Goal: Task Accomplishment & Management: Manage account settings

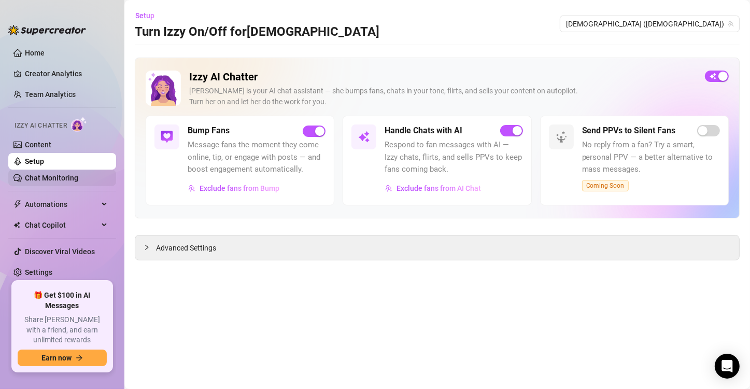
click at [60, 179] on link "Chat Monitoring" at bounding box center [51, 178] width 53 height 8
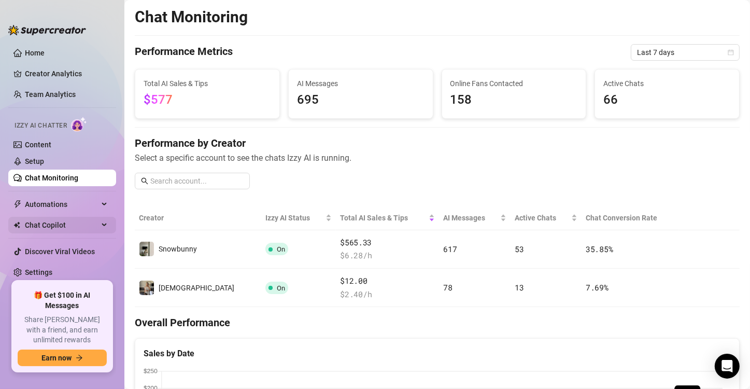
click at [62, 227] on span "Chat Copilot" at bounding box center [62, 225] width 74 height 17
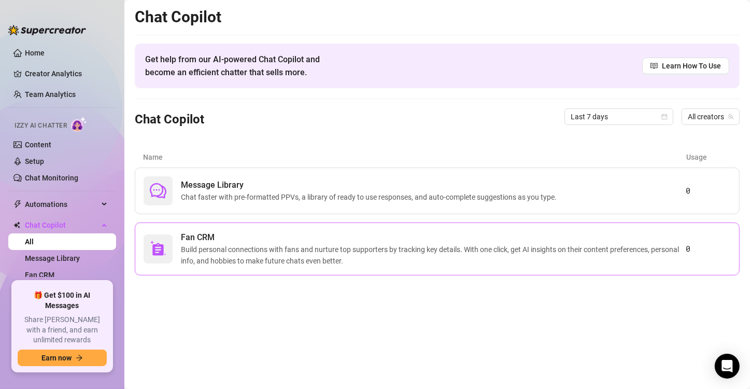
click at [190, 260] on span "Build personal connections with fans and nurture top supporters by tracking key…" at bounding box center [433, 255] width 505 height 23
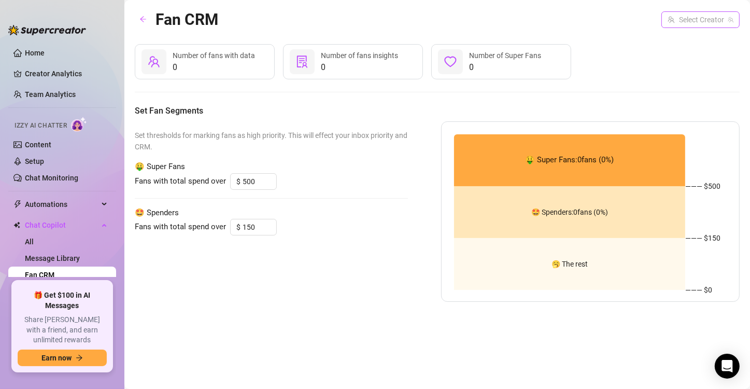
click at [673, 18] on input "search" at bounding box center [696, 20] width 57 height 16
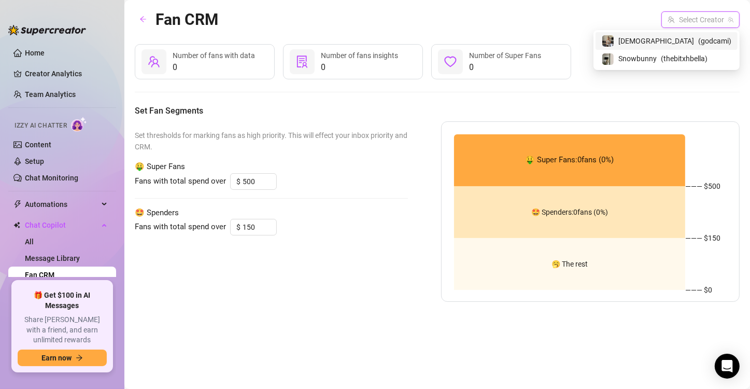
click at [698, 41] on span "( godcami )" at bounding box center [714, 40] width 33 height 11
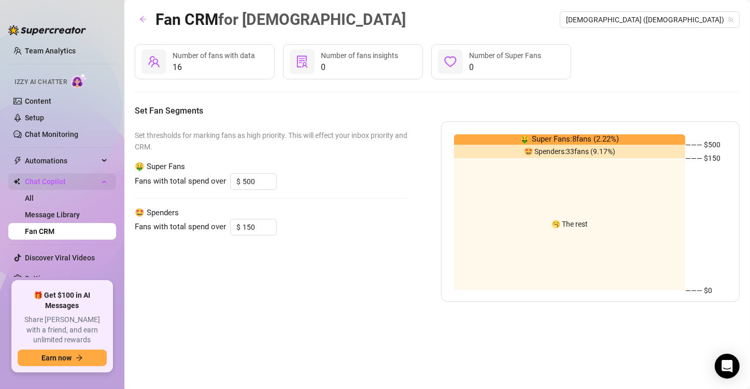
scroll to position [47, 0]
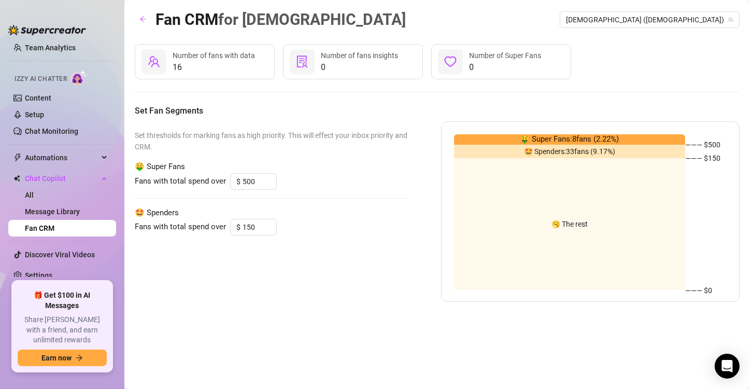
click at [239, 58] on span "Number of fans with data" at bounding box center [214, 55] width 82 height 8
click at [717, 365] on div "Open Intercom Messenger" at bounding box center [727, 366] width 27 height 27
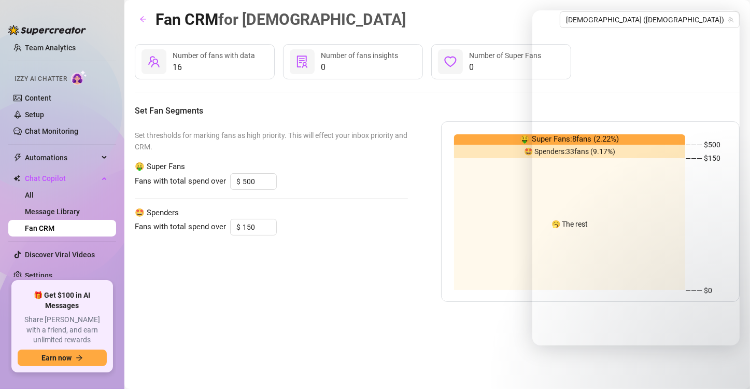
click at [257, 154] on div "Set thresholds for marking fans as high priority. This will effect your inbox p…" at bounding box center [271, 211] width 273 height 180
click at [51, 210] on link "Message Library" at bounding box center [52, 211] width 55 height 8
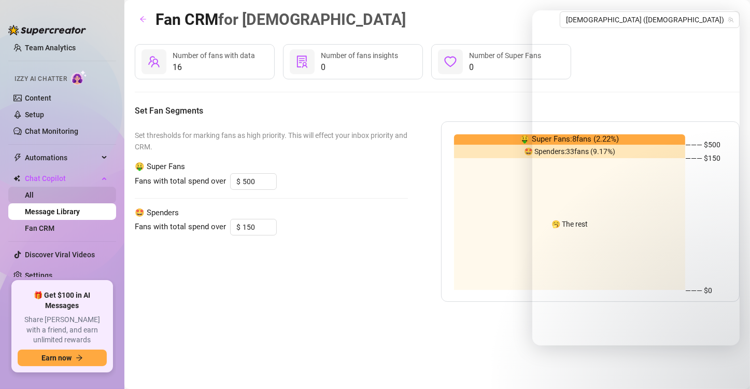
click at [34, 191] on link "All" at bounding box center [29, 195] width 9 height 8
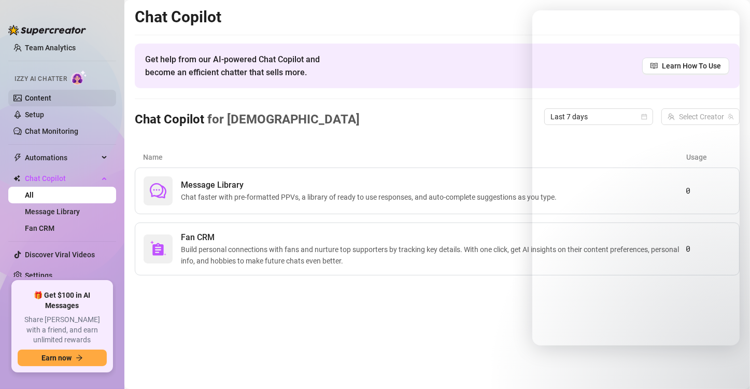
click at [51, 101] on link "Content" at bounding box center [38, 98] width 26 height 8
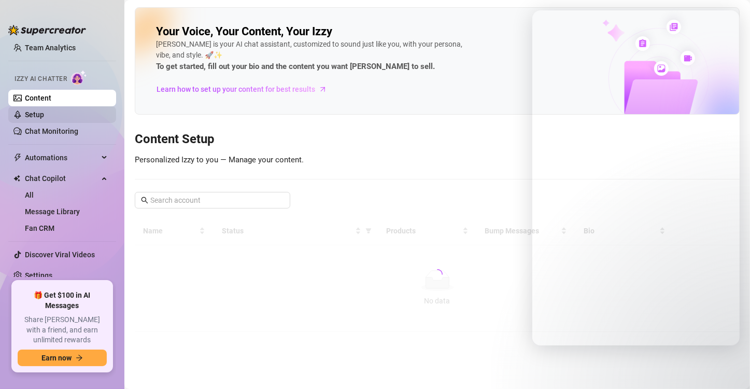
click at [44, 115] on link "Setup" at bounding box center [34, 114] width 19 height 8
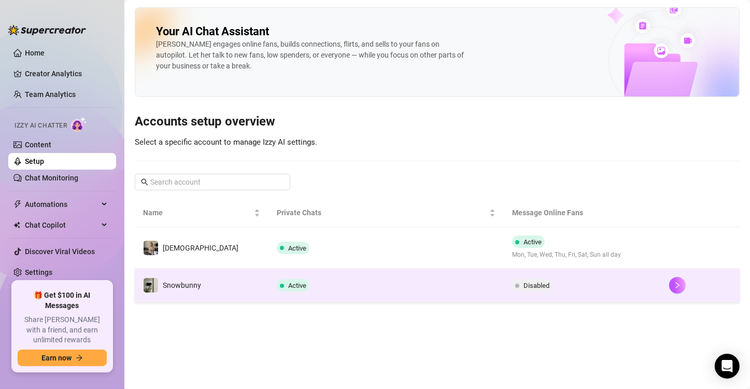
click at [327, 289] on td "Active" at bounding box center [387, 286] width 236 height 34
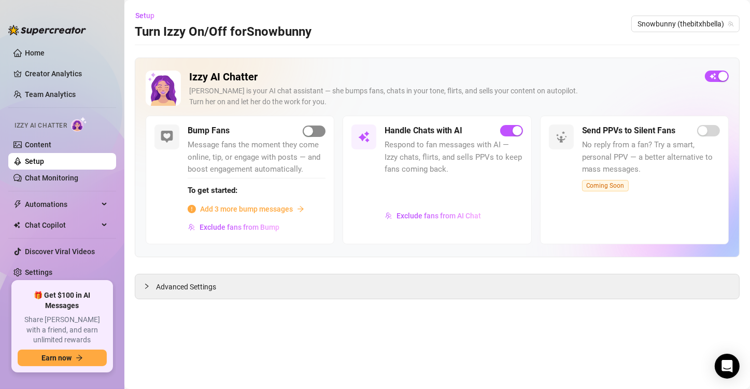
click at [314, 131] on button "button" at bounding box center [314, 130] width 23 height 11
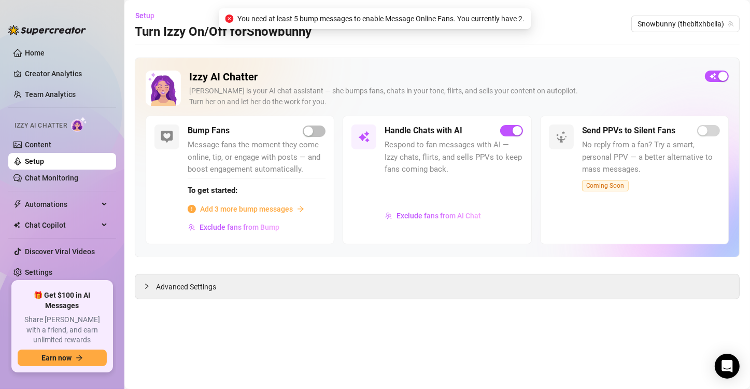
click at [212, 211] on span "Add 3 more bump messages" at bounding box center [246, 208] width 93 height 11
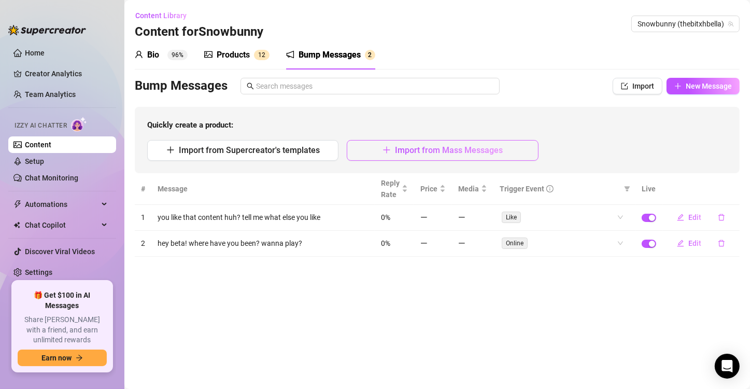
click at [361, 147] on button "Import from Mass Messages" at bounding box center [442, 150] width 191 height 21
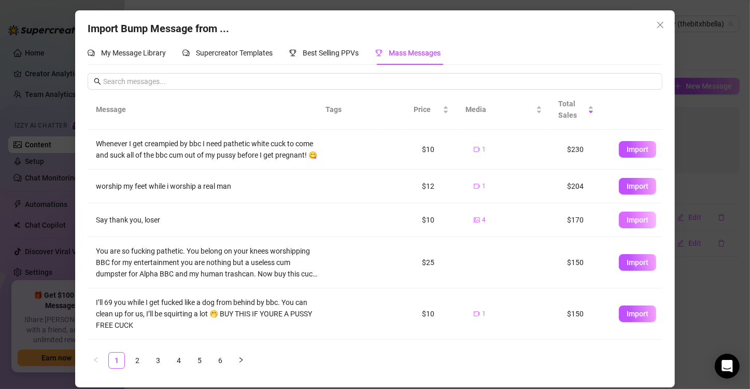
click at [619, 225] on button "Import" at bounding box center [637, 220] width 37 height 17
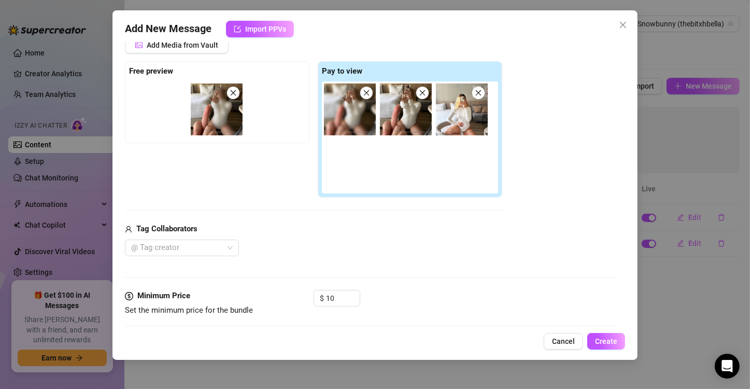
drag, startPoint x: 358, startPoint y: 114, endPoint x: 149, endPoint y: 104, distance: 208.7
click at [149, 104] on div "Free preview Pay to view" at bounding box center [313, 129] width 377 height 137
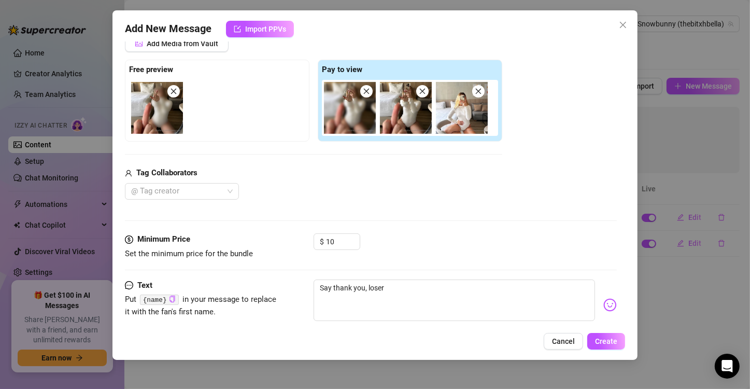
scroll to position [189, 0]
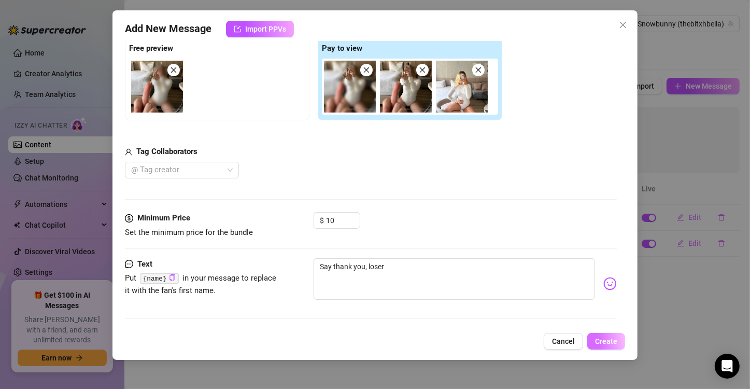
click at [599, 338] on span "Create" at bounding box center [606, 341] width 22 height 8
click at [607, 339] on span "Create" at bounding box center [606, 341] width 22 height 8
click at [610, 344] on span "Create" at bounding box center [606, 341] width 22 height 8
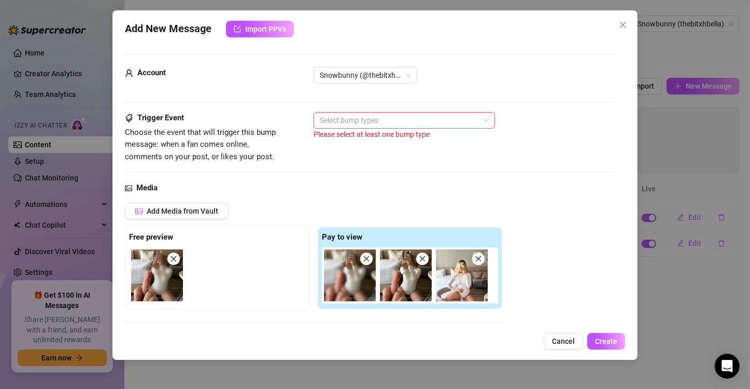
click at [332, 114] on div at bounding box center [399, 120] width 166 height 15
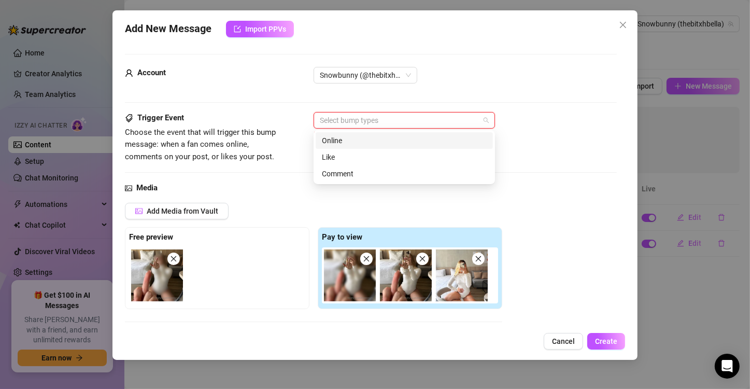
click at [332, 142] on div "Online" at bounding box center [404, 140] width 165 height 11
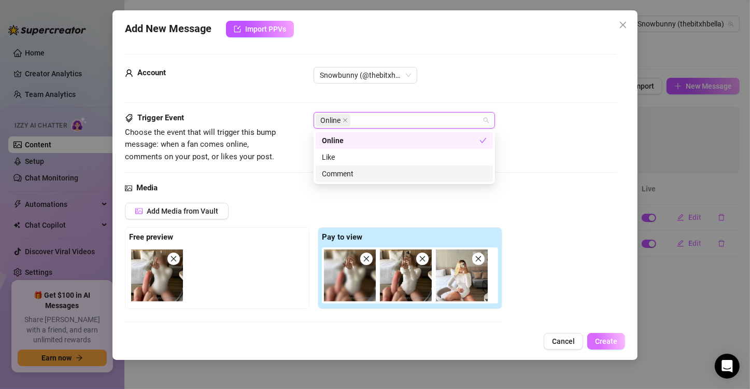
click at [600, 341] on span "Create" at bounding box center [606, 341] width 22 height 8
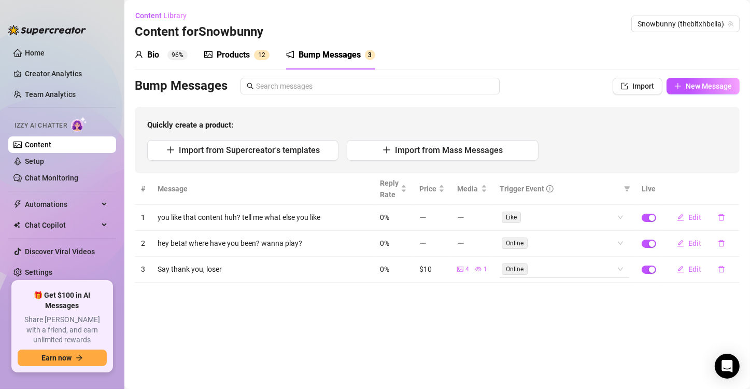
click at [517, 271] on span "Online" at bounding box center [515, 268] width 26 height 11
click at [552, 274] on div "Online" at bounding box center [559, 269] width 115 height 15
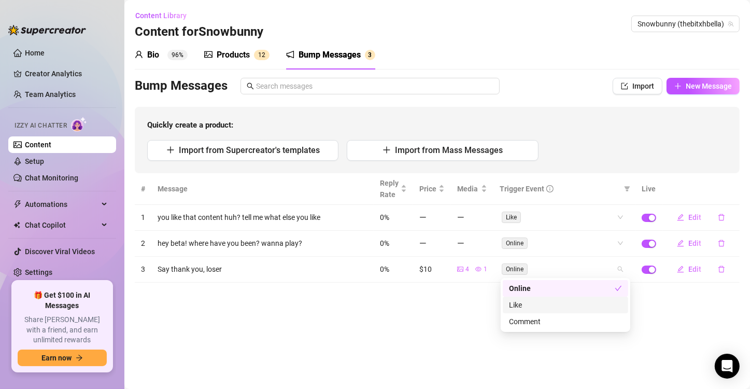
click at [535, 305] on div "Like" at bounding box center [565, 304] width 113 height 11
click at [547, 316] on div "Comment" at bounding box center [565, 321] width 113 height 11
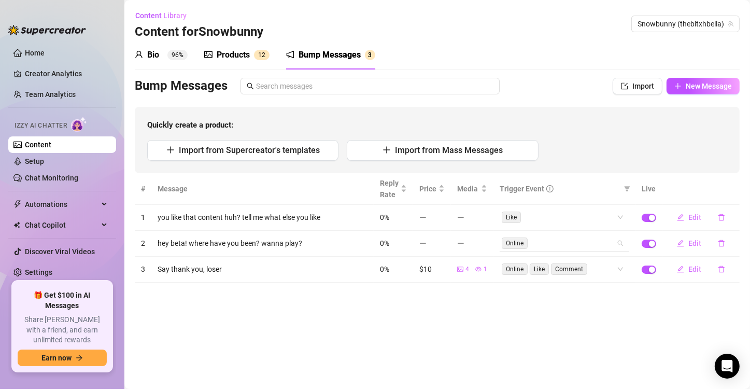
click at [575, 237] on div "# Message Reply Rate Price Media Trigger Event Live 1 you like that content huh…" at bounding box center [437, 227] width 605 height 109
click at [218, 147] on span "Import from Supercreator's templates" at bounding box center [249, 150] width 141 height 10
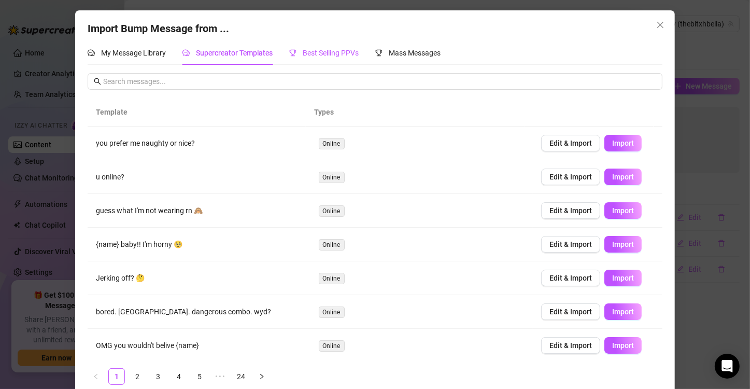
click at [339, 58] on div "Best Selling PPVs" at bounding box center [323, 52] width 69 height 11
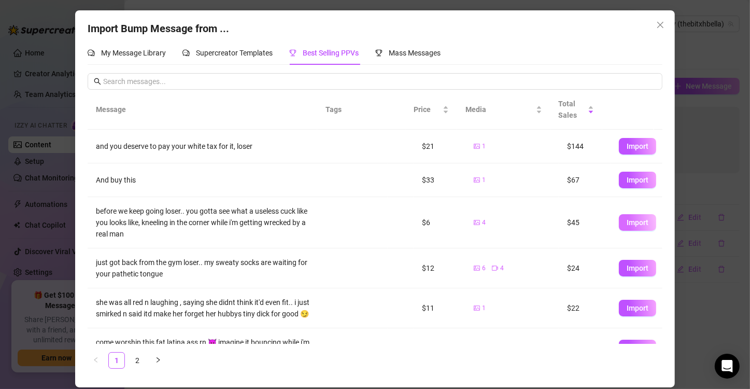
click at [633, 220] on span "Import" at bounding box center [638, 222] width 22 height 8
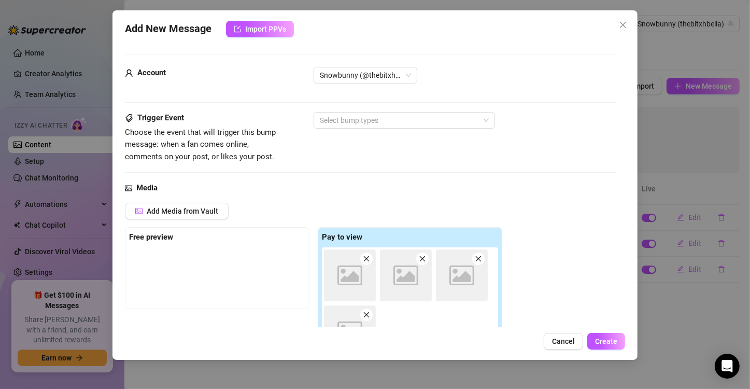
scroll to position [166, 0]
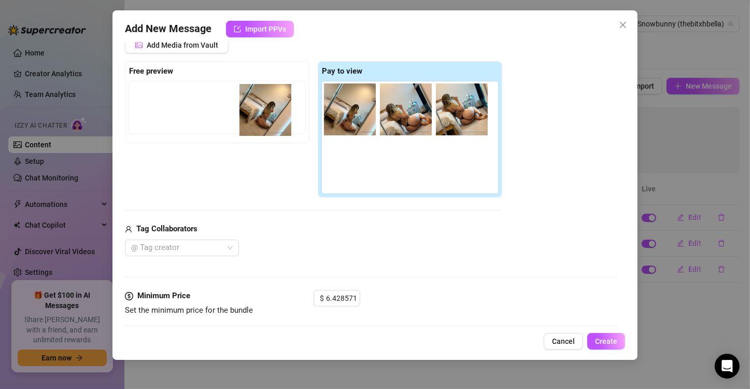
drag, startPoint x: 329, startPoint y: 110, endPoint x: 199, endPoint y: 112, distance: 130.1
click at [199, 112] on div "Free preview Pay to view" at bounding box center [313, 129] width 377 height 137
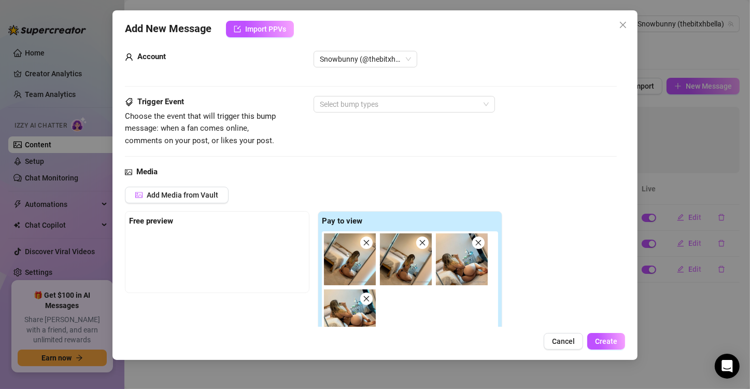
scroll to position [0, 0]
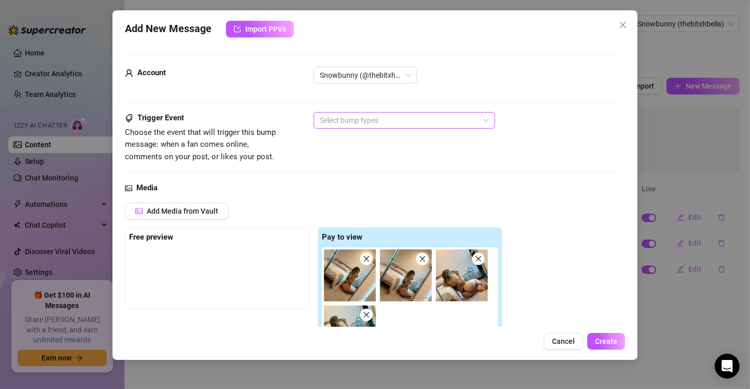
click at [328, 121] on div at bounding box center [399, 120] width 166 height 15
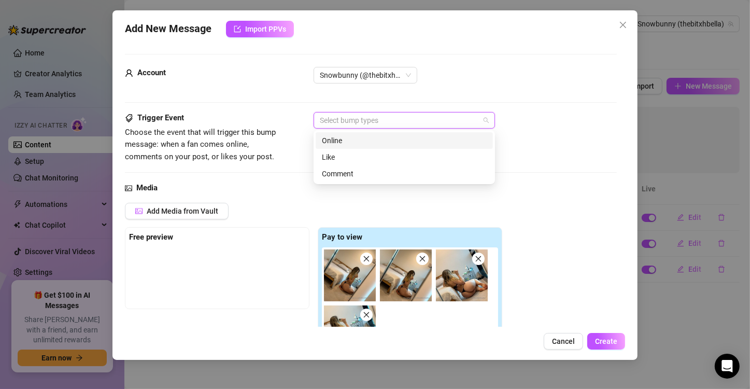
click at [333, 146] on div "Online" at bounding box center [404, 140] width 177 height 17
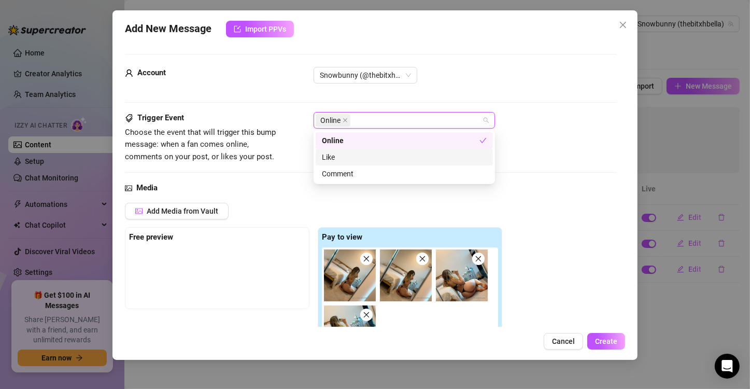
click at [317, 162] on div "Like" at bounding box center [404, 157] width 177 height 17
click at [322, 178] on div "Comment" at bounding box center [404, 173] width 165 height 11
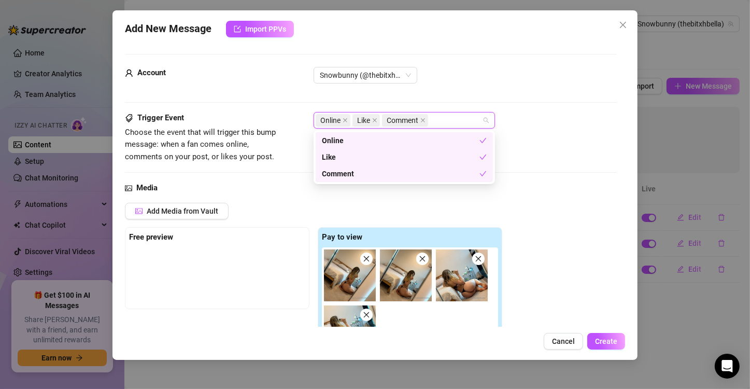
click at [270, 221] on div "Add Media from Vault" at bounding box center [313, 215] width 377 height 24
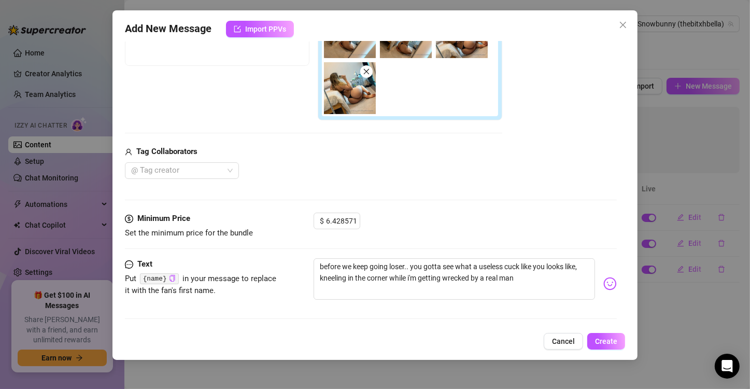
scroll to position [228, 0]
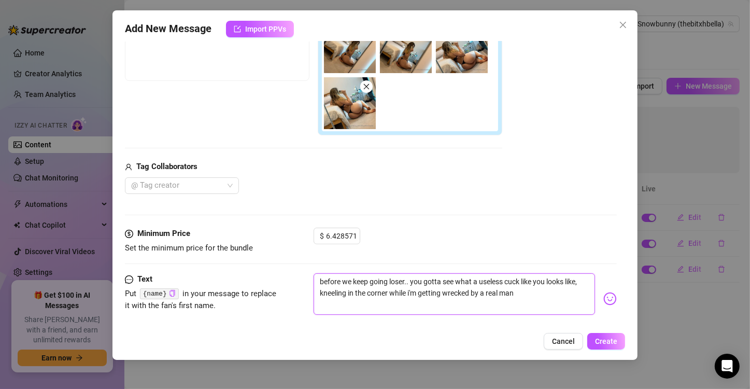
drag, startPoint x: 412, startPoint y: 279, endPoint x: 297, endPoint y: 259, distance: 116.8
click at [297, 259] on form "Account Snowbunny (@thebitxhbella) Trigger Event Choose the event that will tri…" at bounding box center [371, 84] width 492 height 517
type textarea "you gotta see what a useless cuck like you looks like, kneeling in the corner w…"
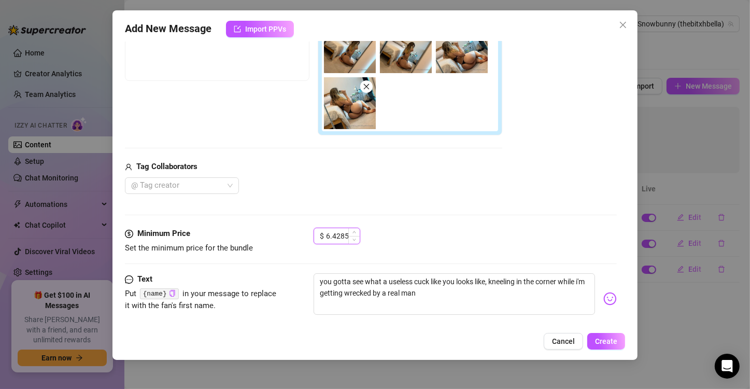
click at [329, 230] on input "6.428571" at bounding box center [343, 236] width 34 height 16
type input "15"
click at [598, 337] on span "Create" at bounding box center [606, 341] width 22 height 8
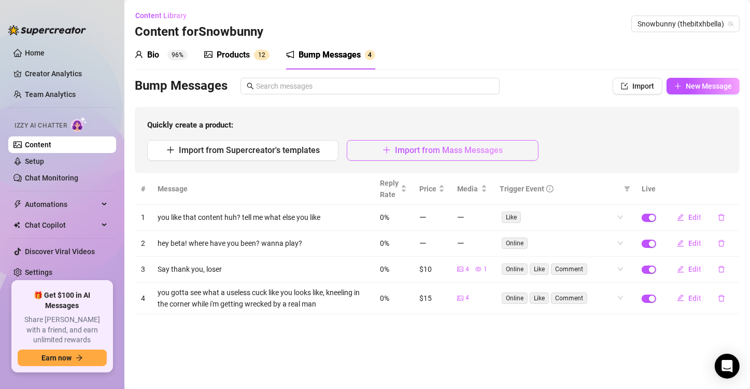
click at [388, 146] on icon "plus" at bounding box center [387, 150] width 8 height 8
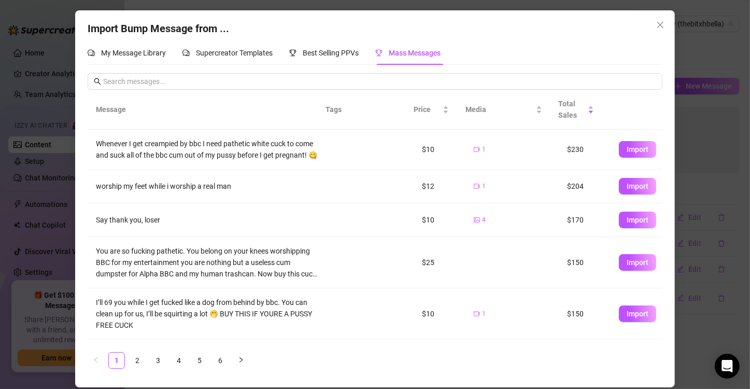
click at [441, 52] on span "Mass Messages" at bounding box center [415, 53] width 52 height 8
click at [627, 266] on span "Import" at bounding box center [638, 262] width 22 height 8
type textarea "You are so fucking pathetic. You belong on your knees worshipping BBC for my en…"
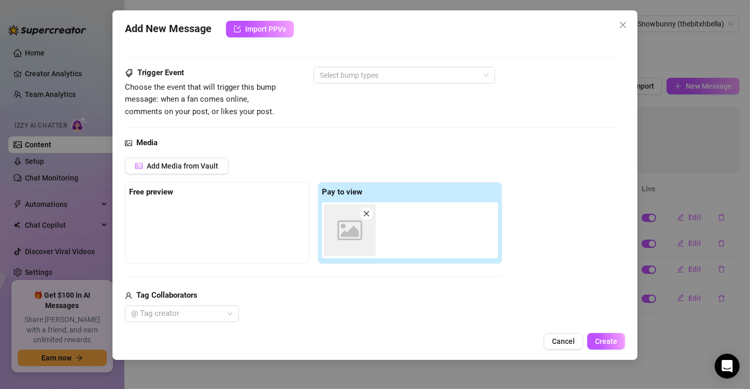
scroll to position [46, 0]
click at [349, 69] on div at bounding box center [399, 74] width 166 height 15
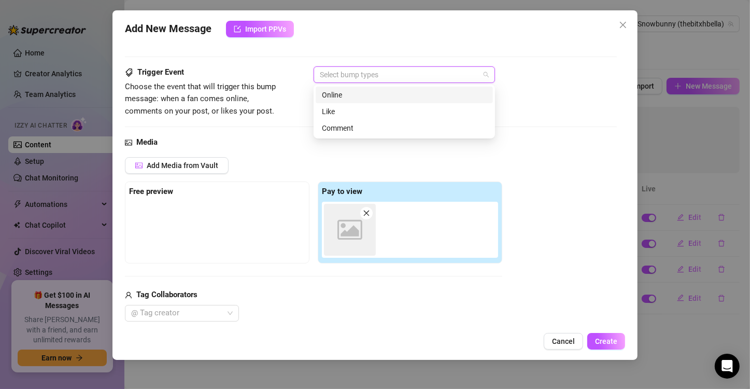
click at [345, 100] on div "Online" at bounding box center [404, 94] width 165 height 11
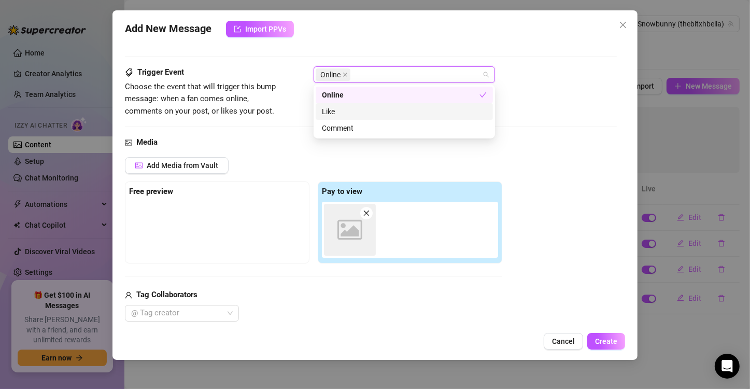
click at [343, 118] on div "Like" at bounding box center [404, 111] width 177 height 17
click at [342, 128] on div "Comment" at bounding box center [404, 127] width 165 height 11
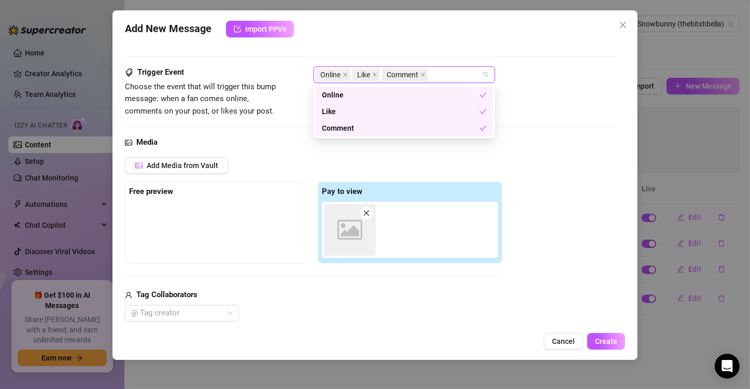
click at [502, 178] on div "Add Media from Vault Free preview Pay to view Image placeholder Tag Collaborato…" at bounding box center [371, 239] width 492 height 165
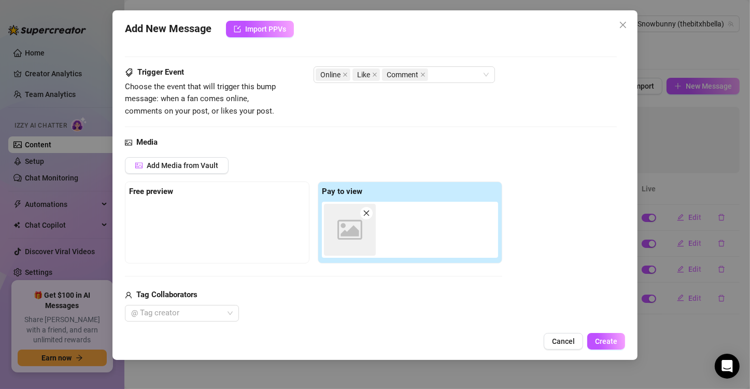
click at [532, 136] on div "Media" at bounding box center [371, 142] width 492 height 12
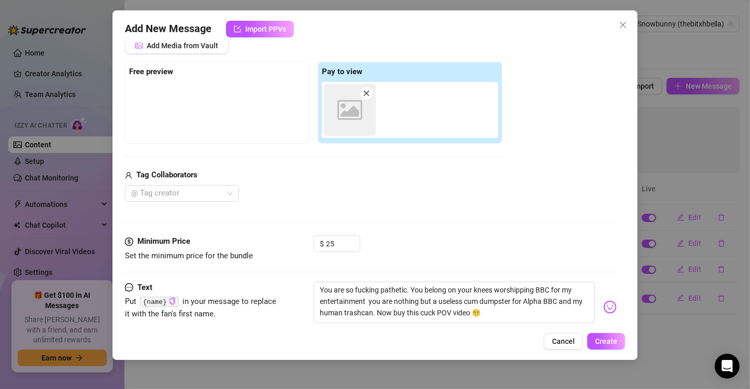
scroll to position [189, 0]
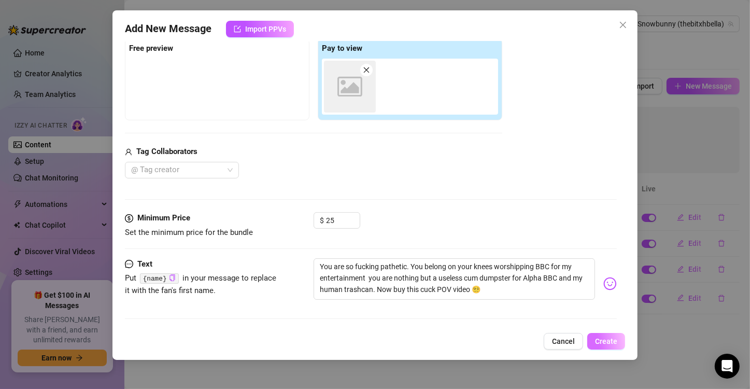
click at [617, 338] on span "Create" at bounding box center [606, 341] width 22 height 8
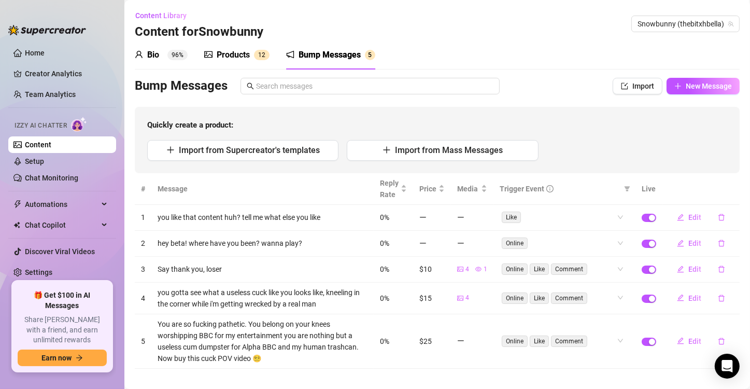
click at [209, 48] on div "Products 1 2" at bounding box center [236, 54] width 65 height 29
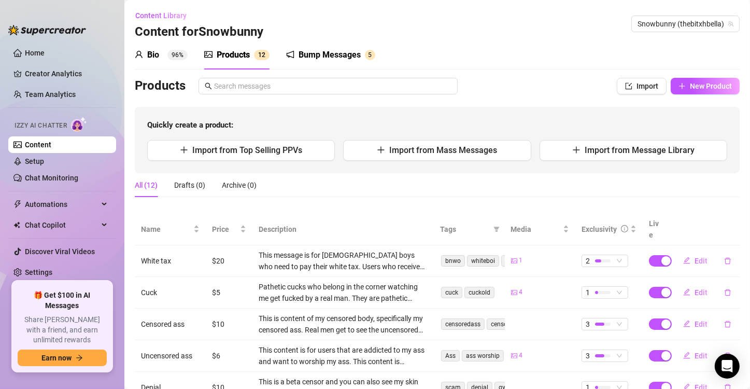
click at [159, 56] on div "Bio" at bounding box center [153, 55] width 12 height 12
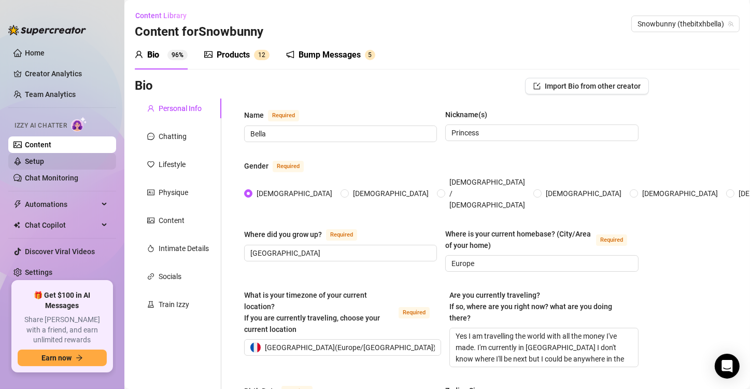
click at [44, 157] on link "Setup" at bounding box center [34, 161] width 19 height 8
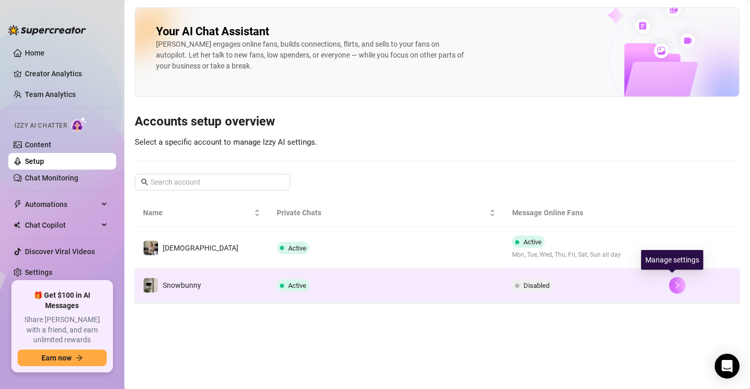
click at [675, 286] on icon "right" at bounding box center [677, 284] width 7 height 7
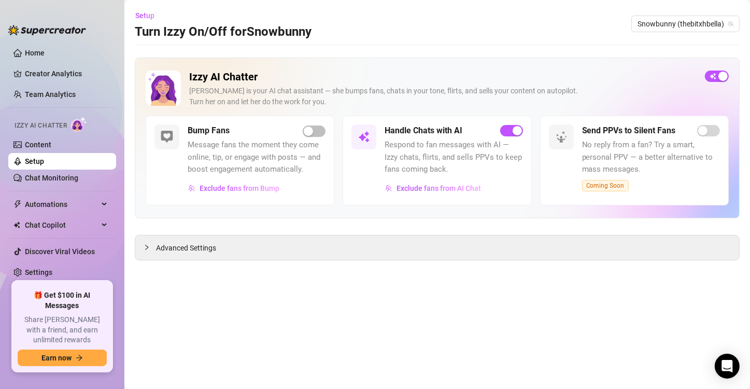
click at [320, 125] on div at bounding box center [314, 131] width 23 height 12
click at [308, 133] on div "button" at bounding box center [308, 130] width 9 height 9
